Goal: Feedback & Contribution: Contribute content

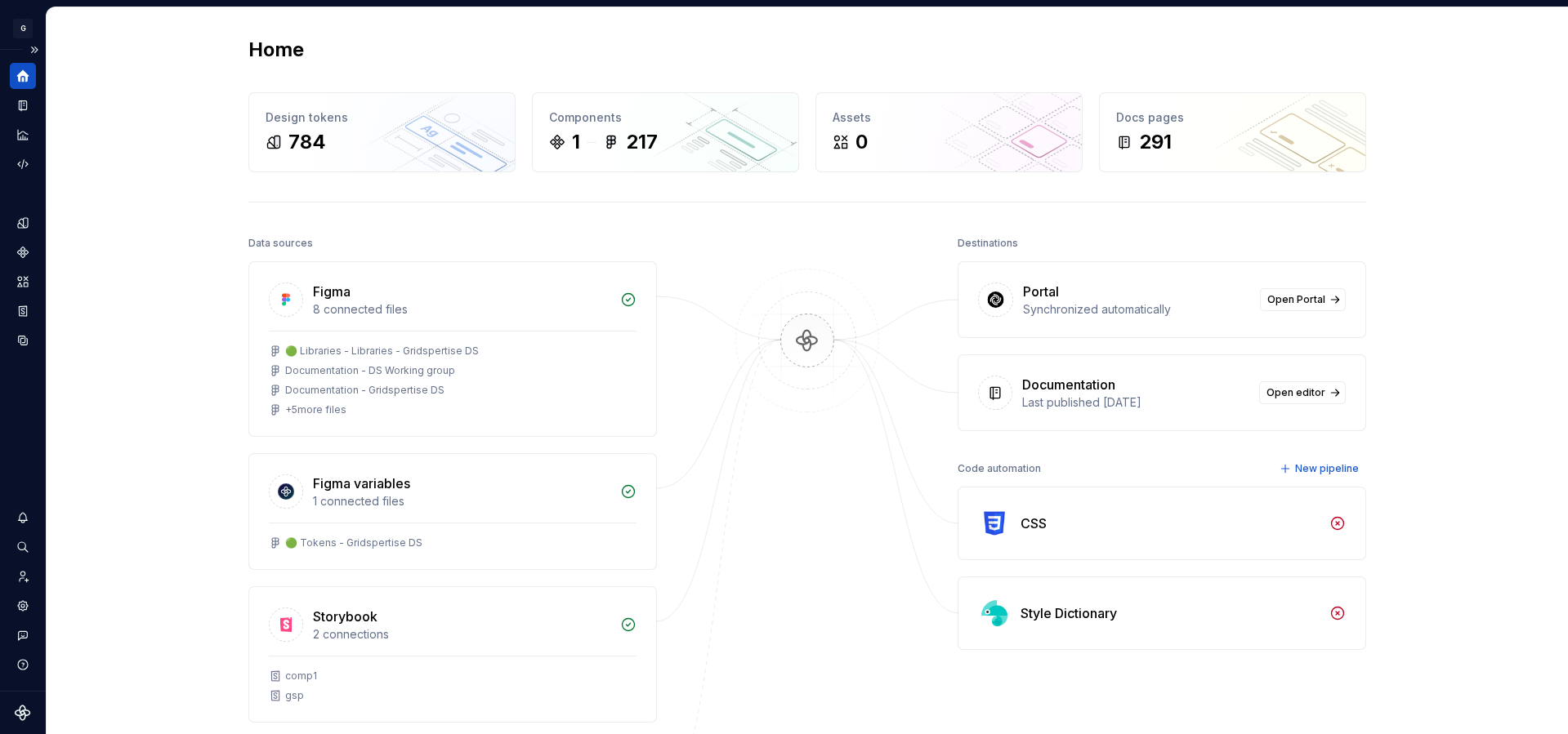
click at [26, 74] on icon "Home" at bounding box center [23, 76] width 12 height 12
click at [22, 257] on icon "Components" at bounding box center [22, 251] width 11 height 11
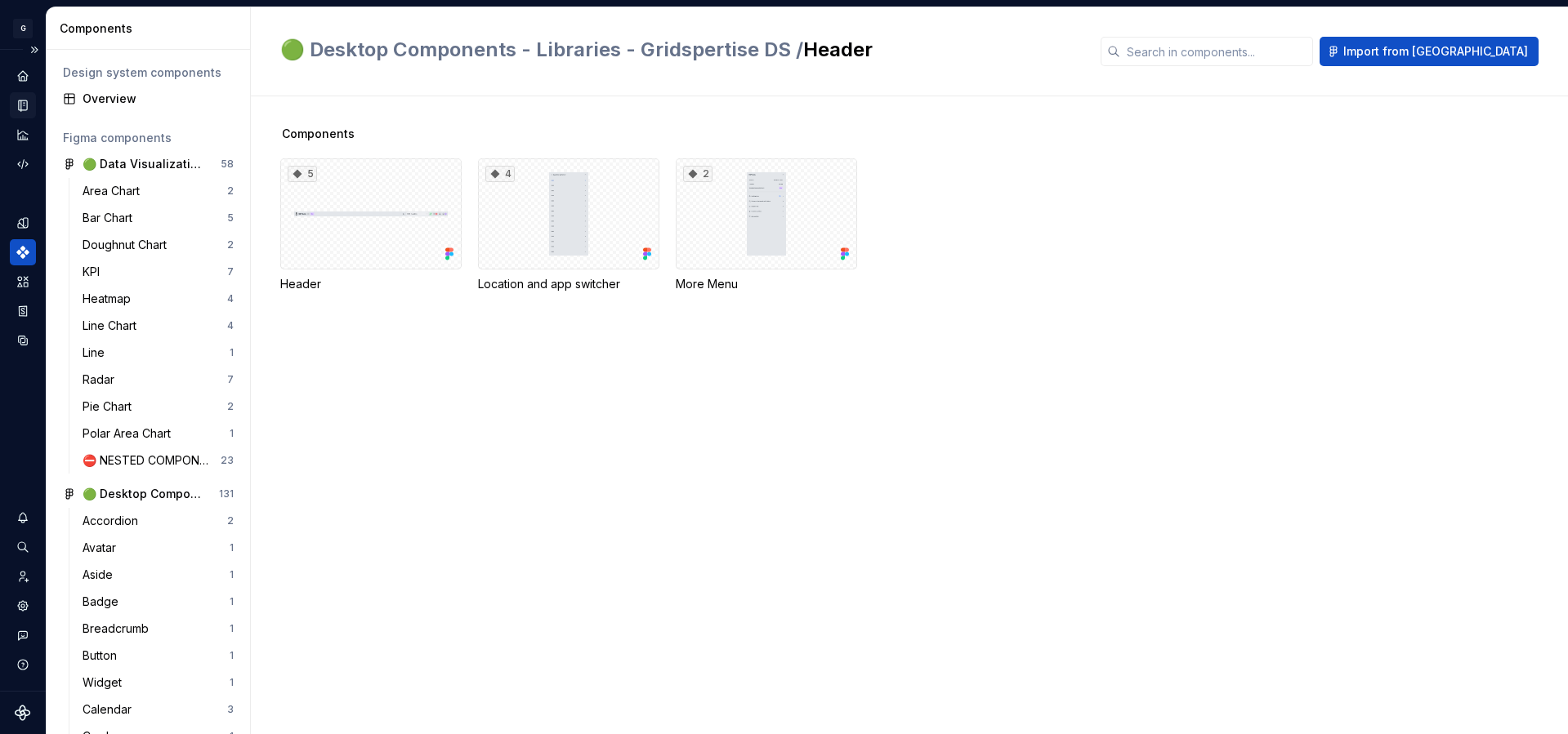
click at [25, 107] on icon "Documentation" at bounding box center [24, 105] width 7 height 9
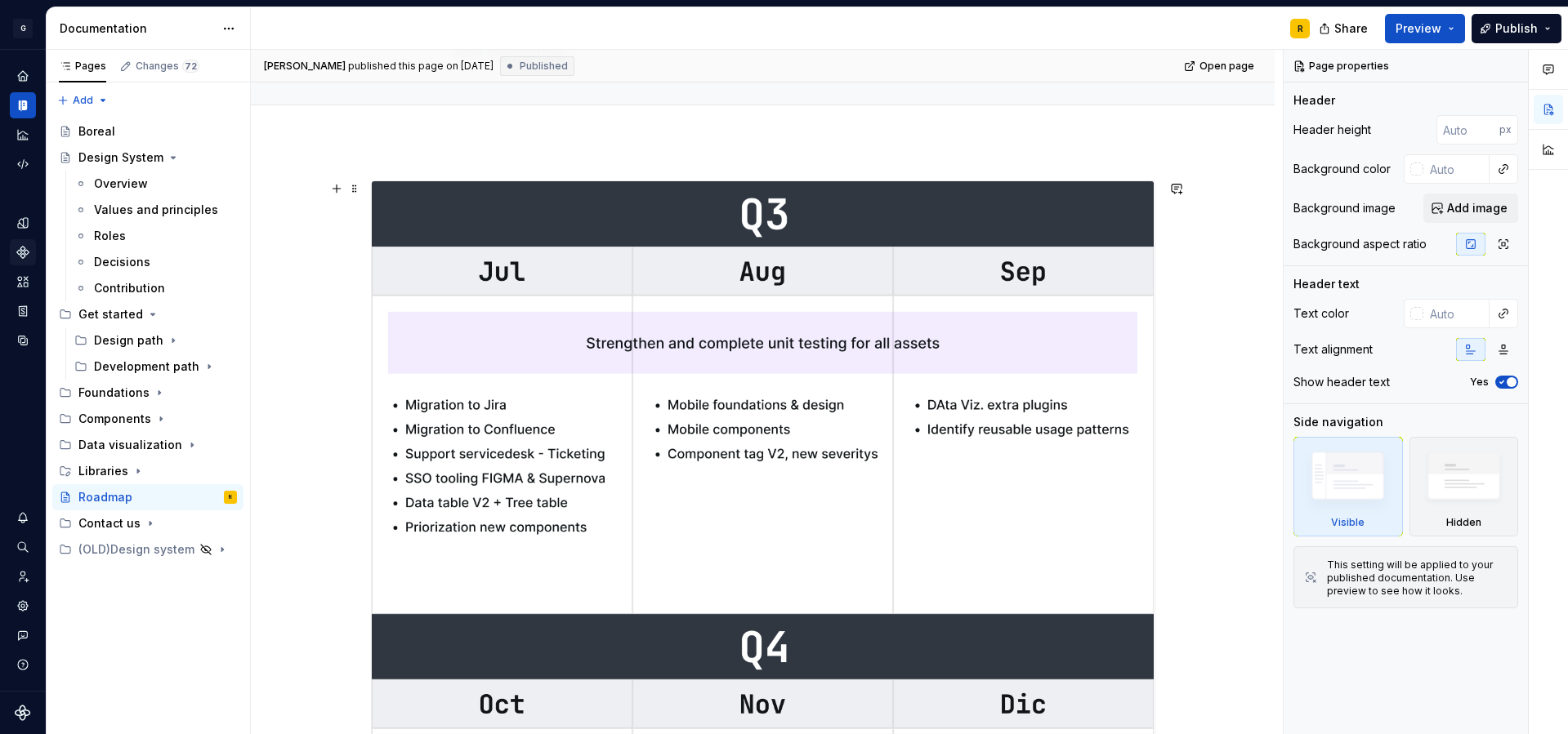
scroll to position [139, 0]
click at [134, 291] on div "Contribution" at bounding box center [129, 287] width 71 height 16
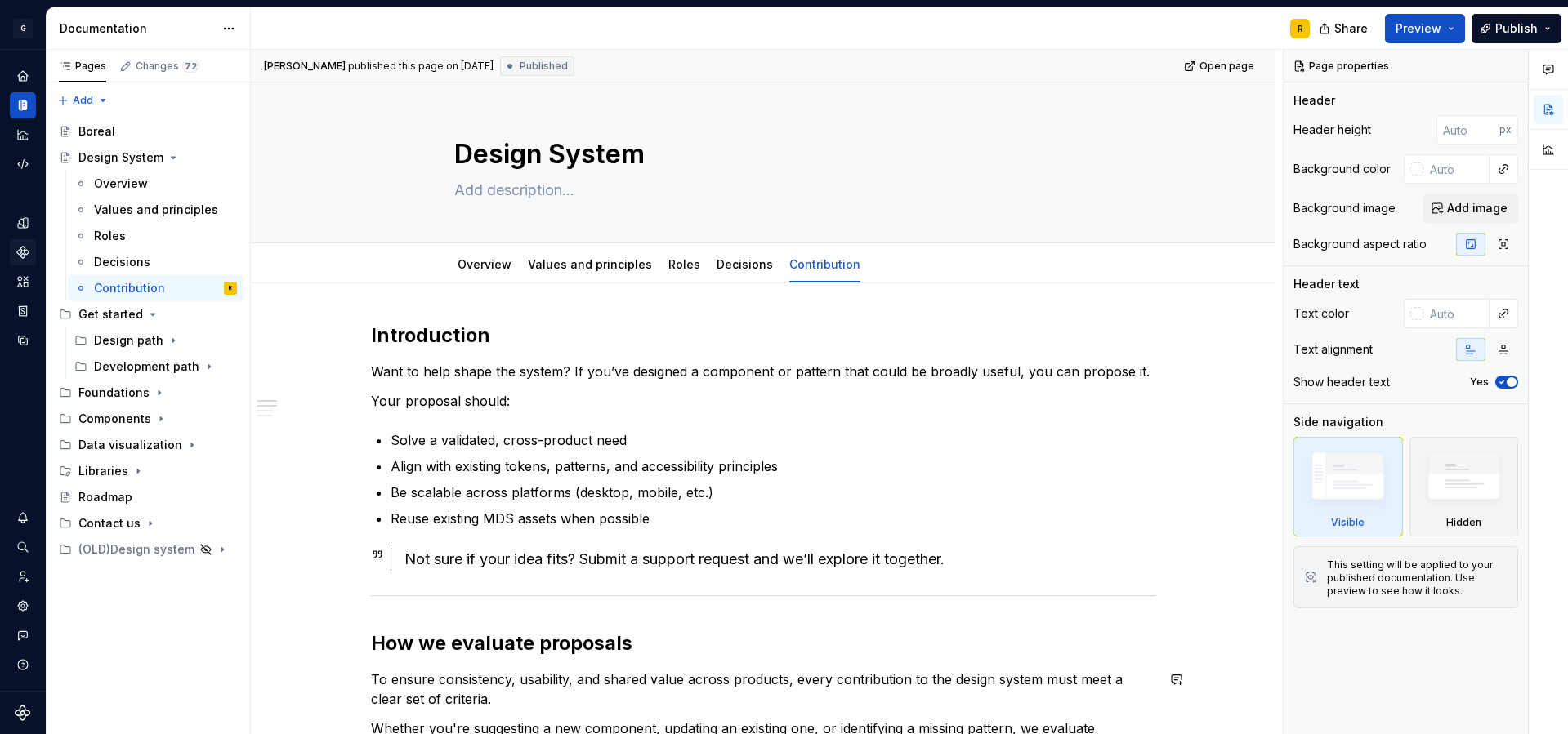
type textarea "*"
